Goal: Complete application form

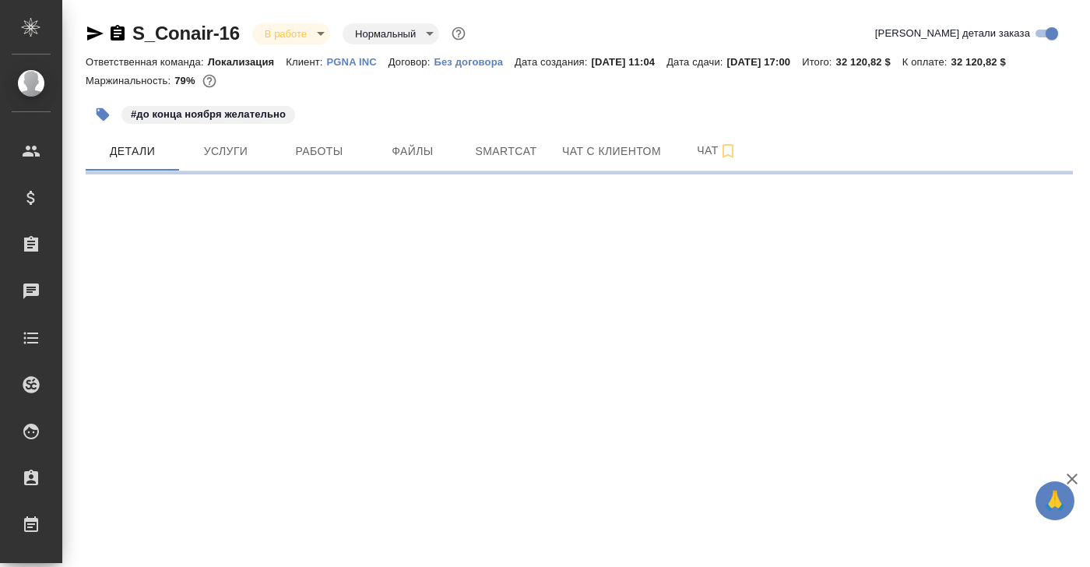
select select "RU"
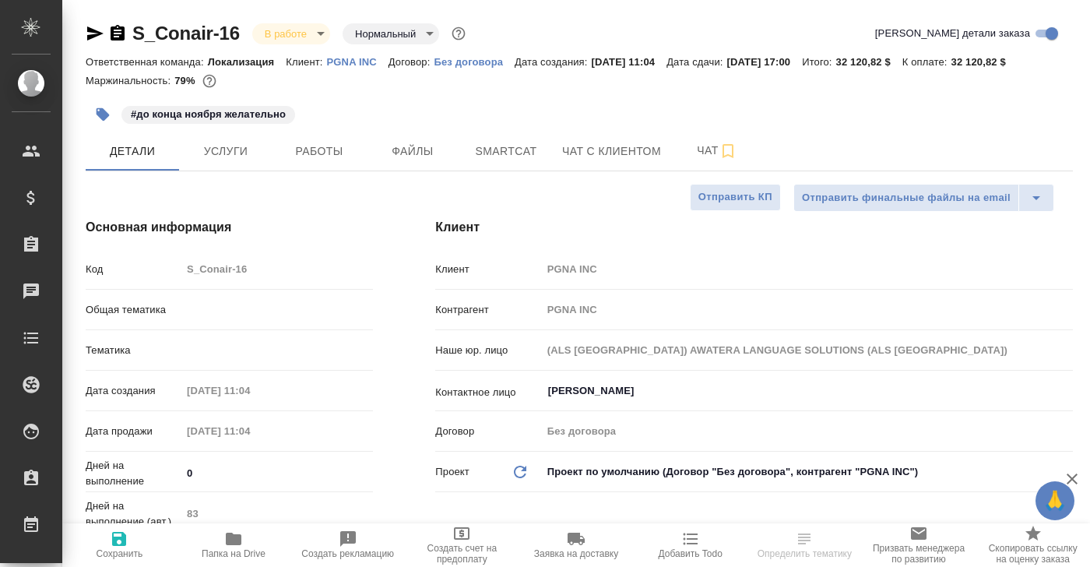
type textarea "x"
type input "Локализация"
type textarea "x"
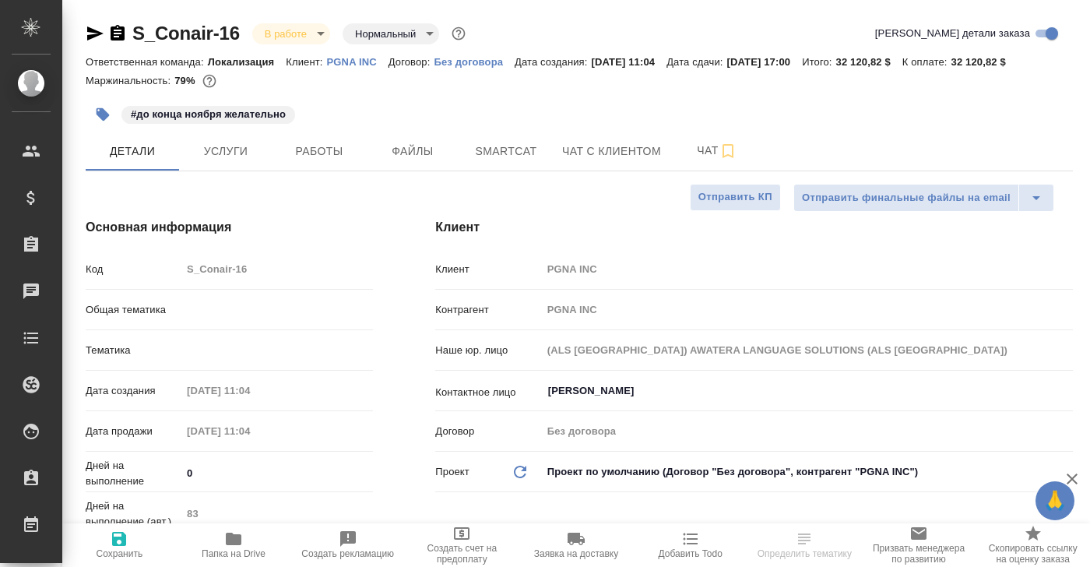
type textarea "x"
type input "[PERSON_NAME]"
select select "RU"
